Goal: Navigation & Orientation: Find specific page/section

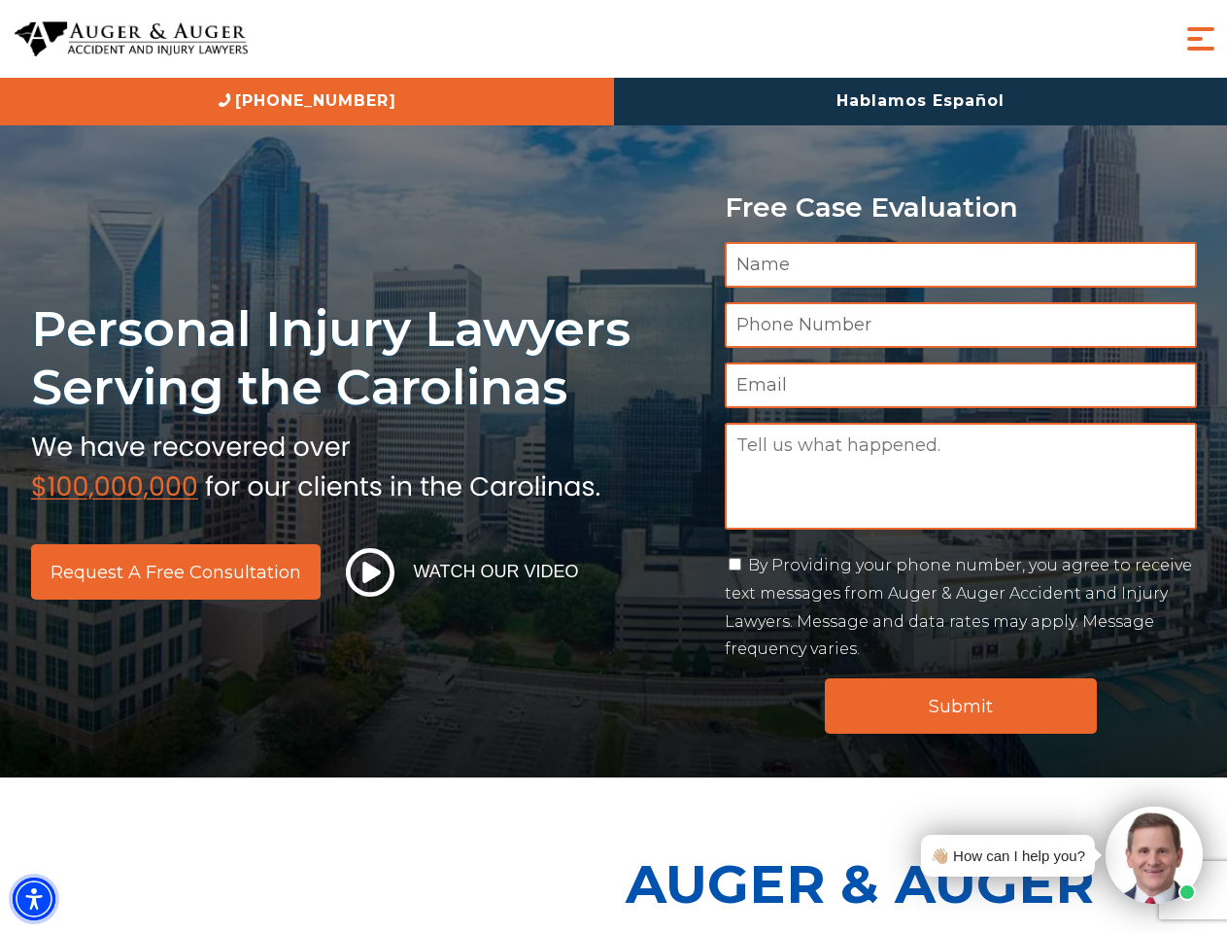
click at [34, 899] on img "Accessibility Menu" at bounding box center [34, 898] width 43 height 43
